Goal: Information Seeking & Learning: Compare options

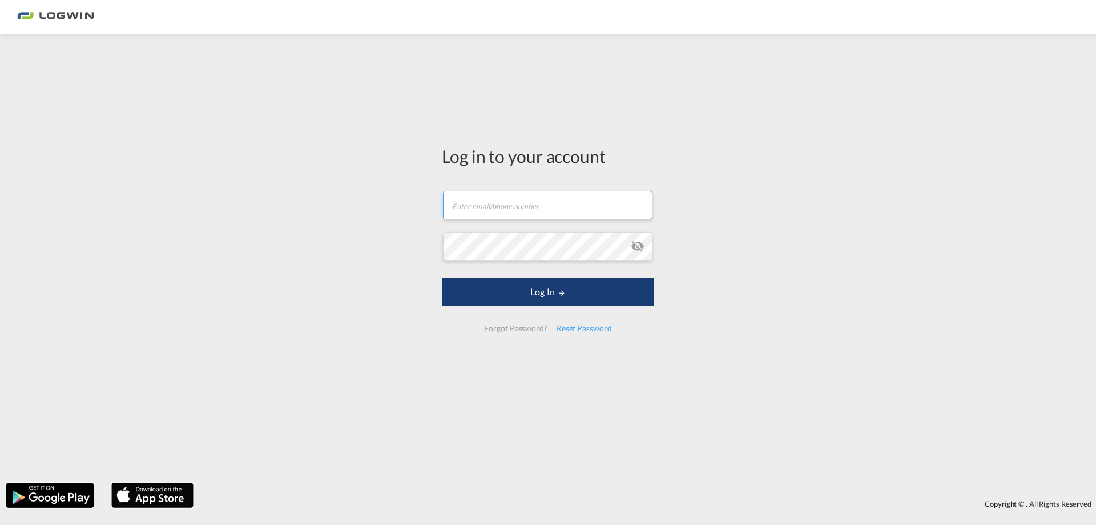
type input "[PERSON_NAME][EMAIL_ADDRESS][PERSON_NAME][DOMAIN_NAME]"
click at [518, 285] on button "Log In" at bounding box center [548, 291] width 212 height 29
